Goal: Task Accomplishment & Management: Use online tool/utility

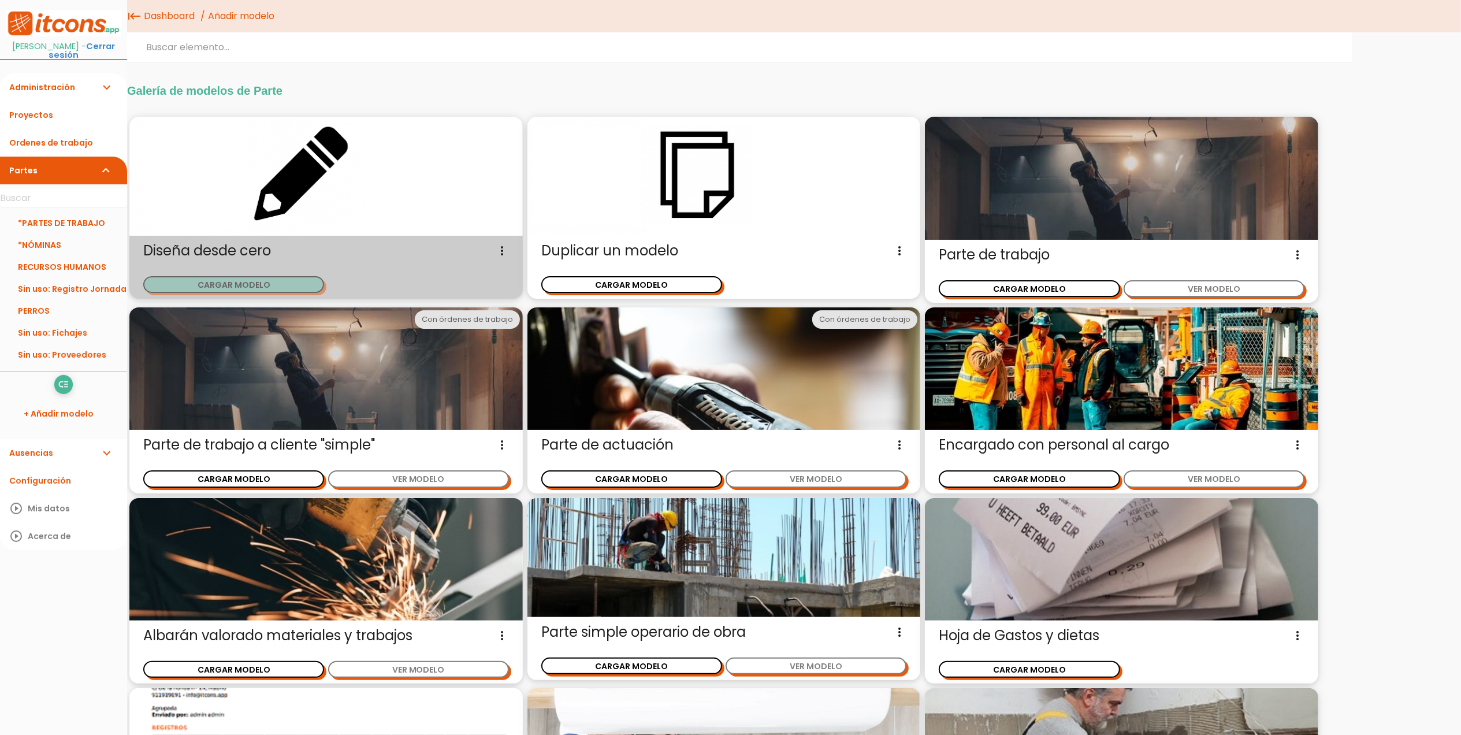
click at [220, 286] on button "CARGAR MODELO" at bounding box center [233, 284] width 181 height 17
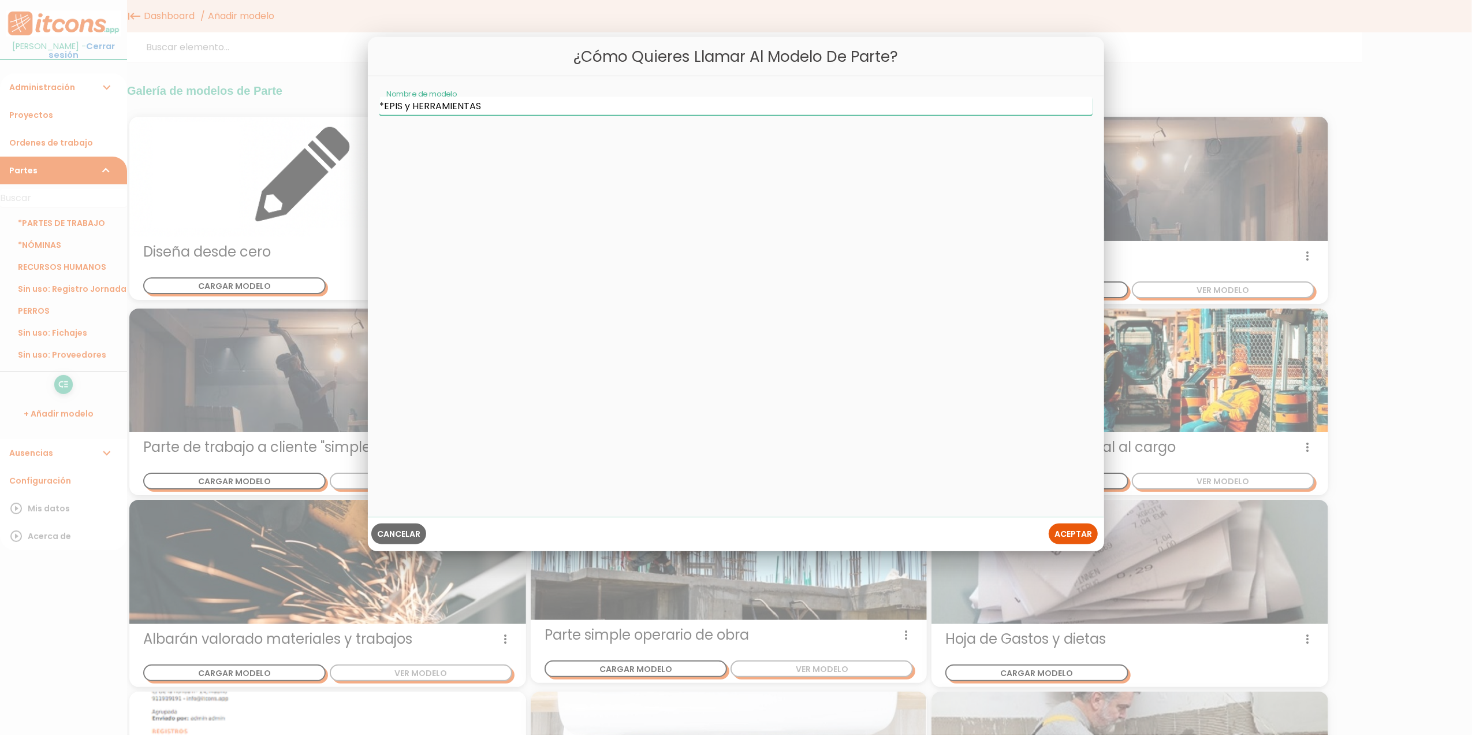
type input "*EPIS y HERRAMIENTAS"
click at [1069, 535] on span "Aceptar" at bounding box center [1074, 534] width 38 height 12
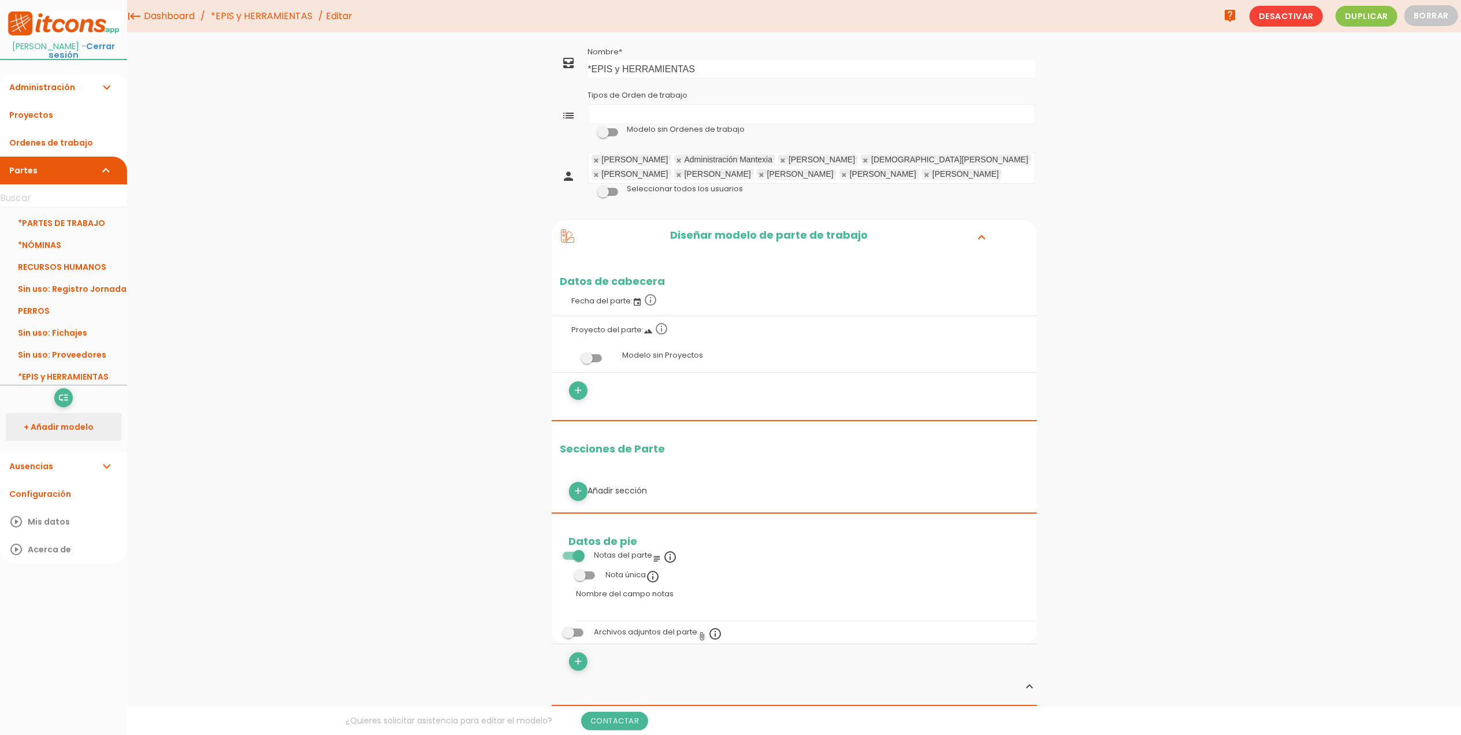
click at [45, 418] on link "+ Añadir modelo" at bounding box center [64, 427] width 116 height 28
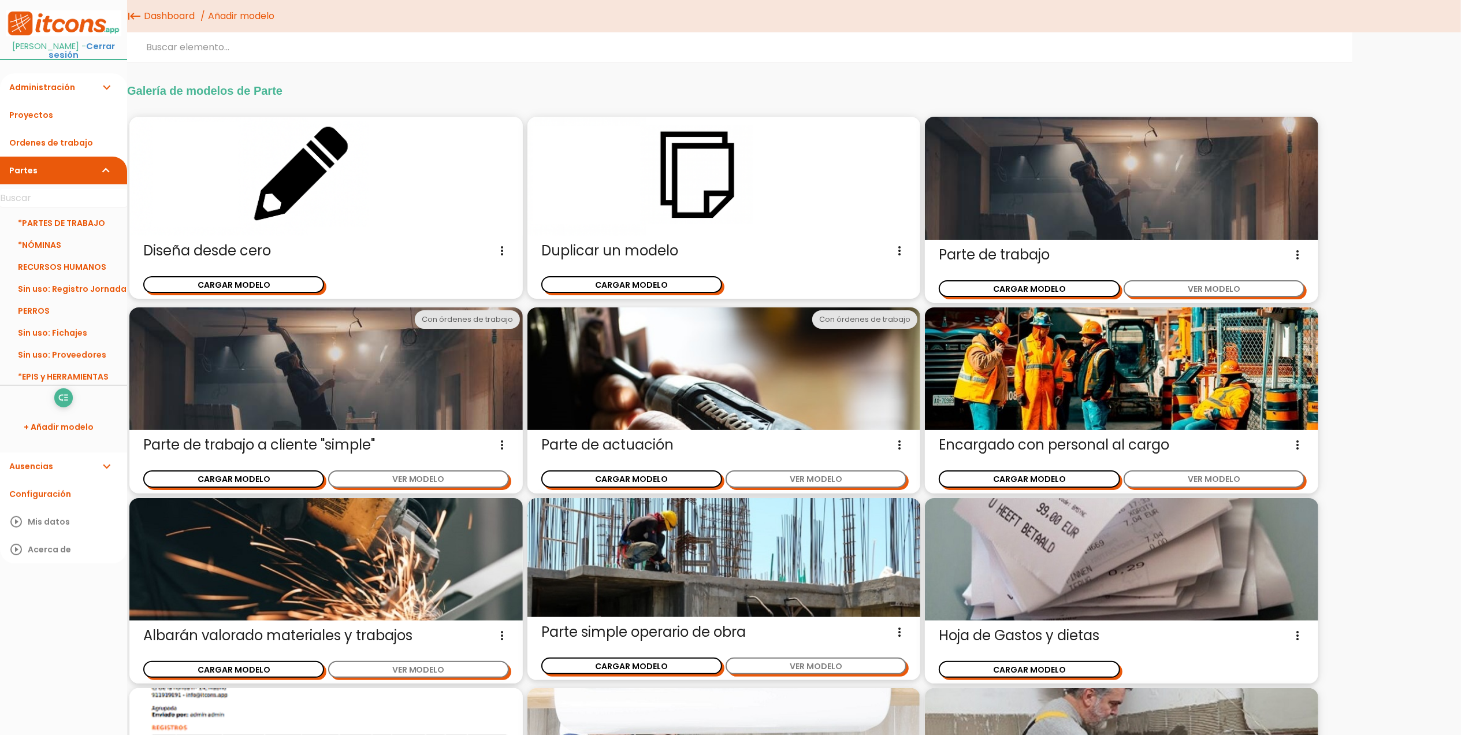
click at [0, 394] on ul "low_priority Reordenar" at bounding box center [63, 397] width 127 height 18
click at [61, 399] on icon "low_priority" at bounding box center [63, 398] width 11 height 18
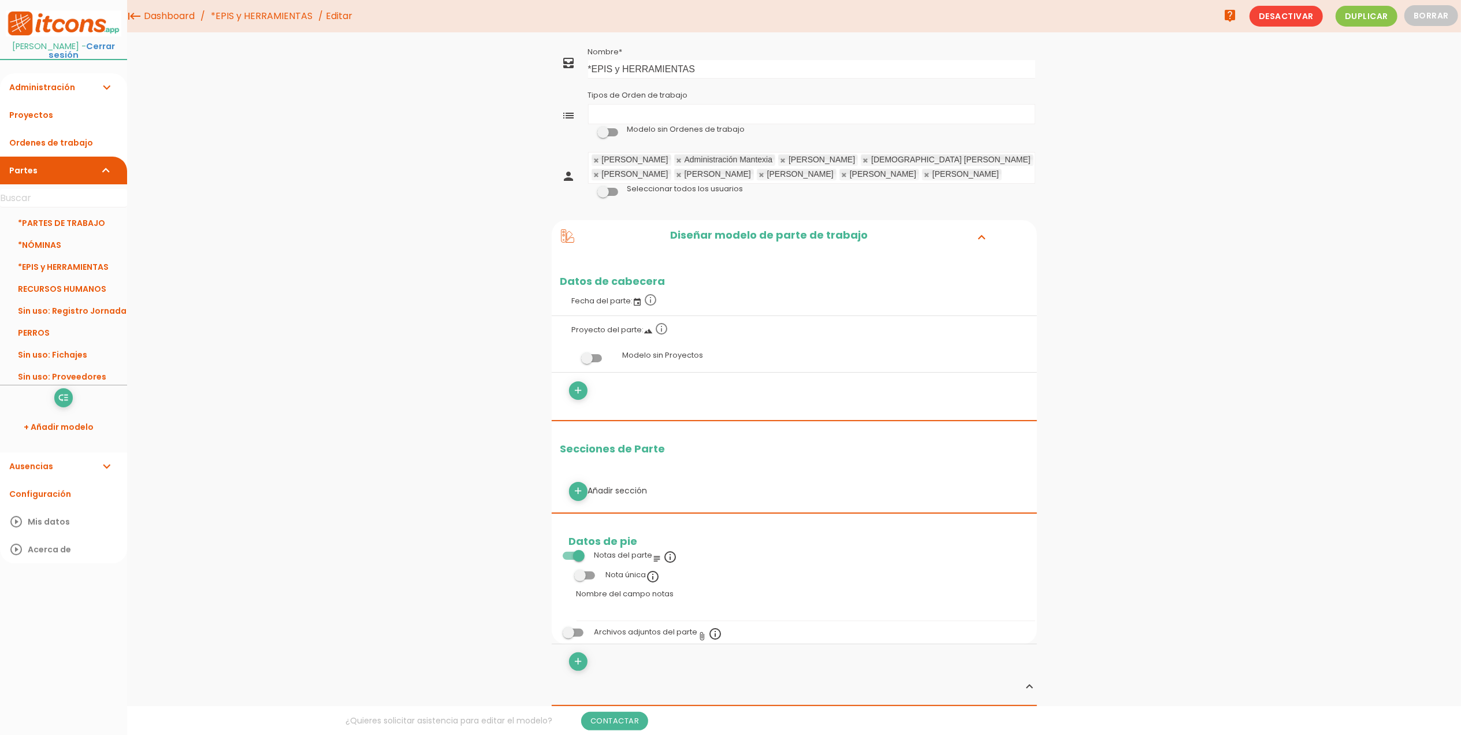
click at [608, 133] on span at bounding box center [607, 132] width 21 height 8
click at [588, 129] on input "checkbox" at bounding box center [588, 129] width 0 height 0
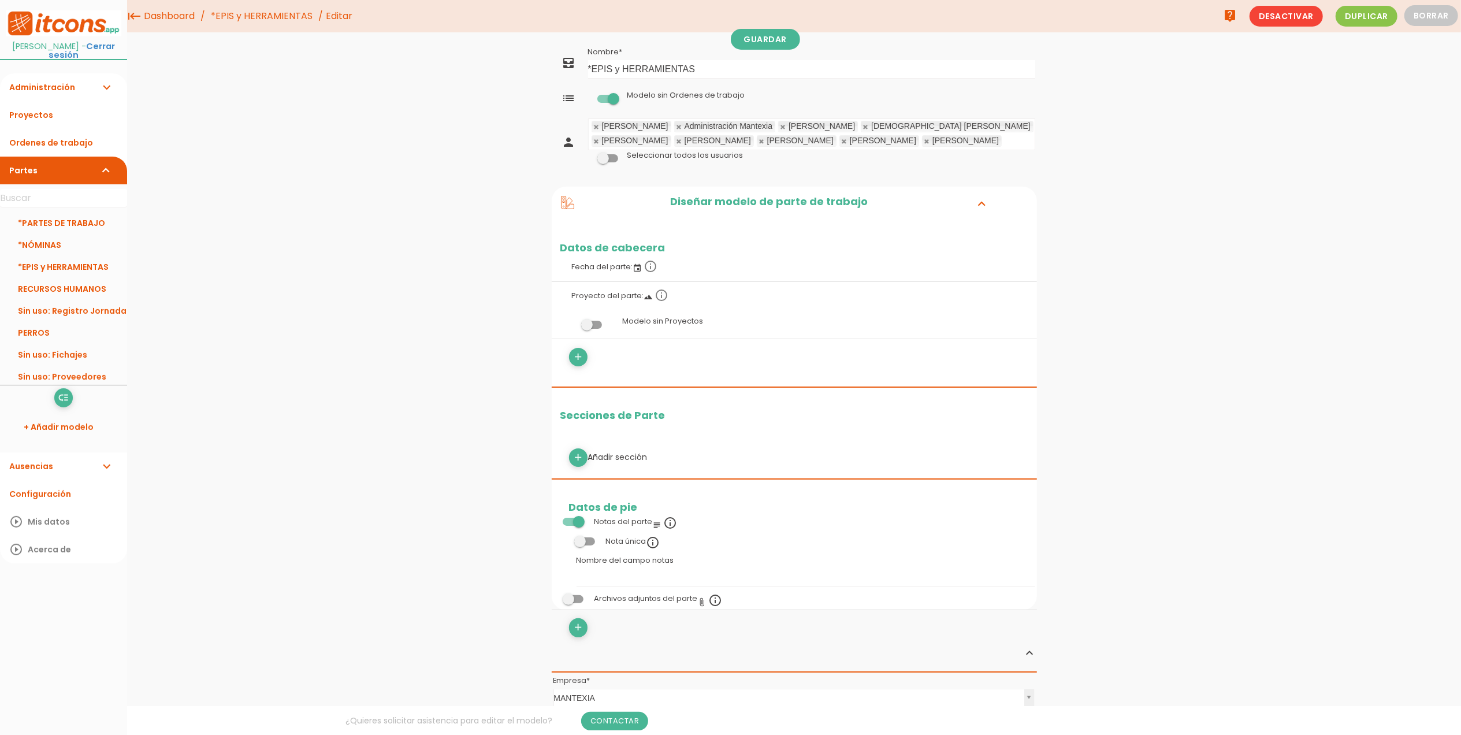
click at [596, 127] on link at bounding box center [596, 127] width 7 height 8
click at [697, 127] on link at bounding box center [700, 127] width 7 height 8
click at [596, 127] on link at bounding box center [596, 127] width 7 height 8
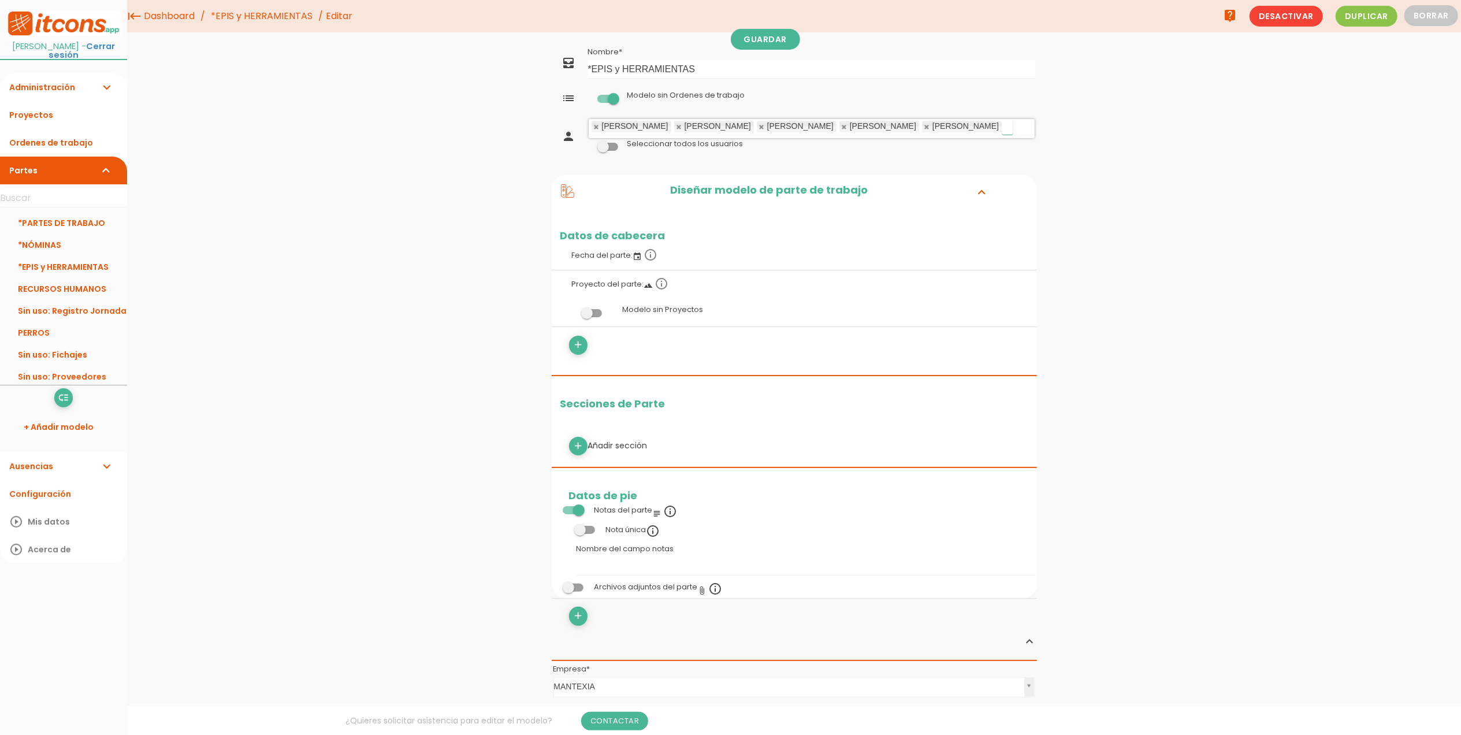
click at [596, 127] on link at bounding box center [596, 127] width 7 height 8
click at [676, 127] on link at bounding box center [679, 127] width 7 height 8
click at [596, 127] on link at bounding box center [596, 127] width 7 height 8
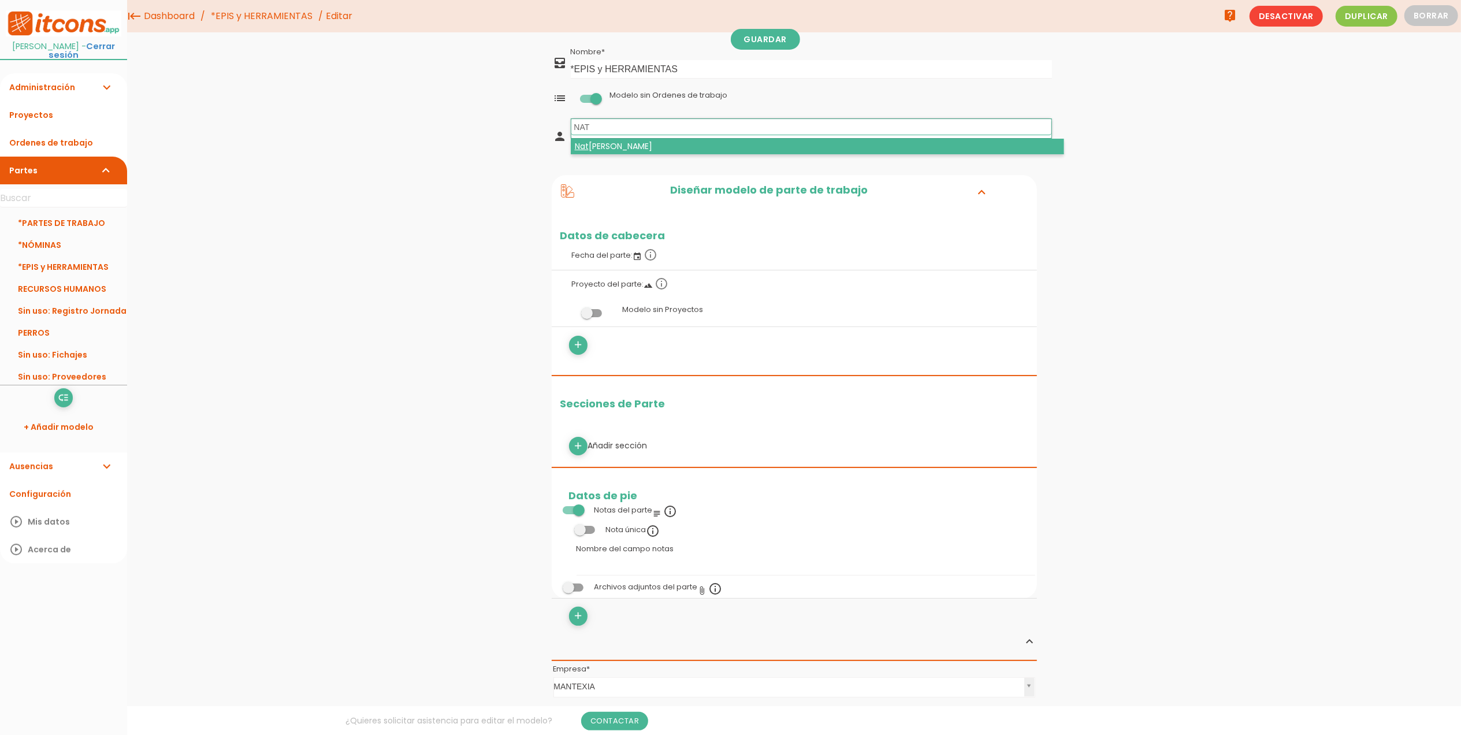
type input "NAT"
